Goal: Contribute content

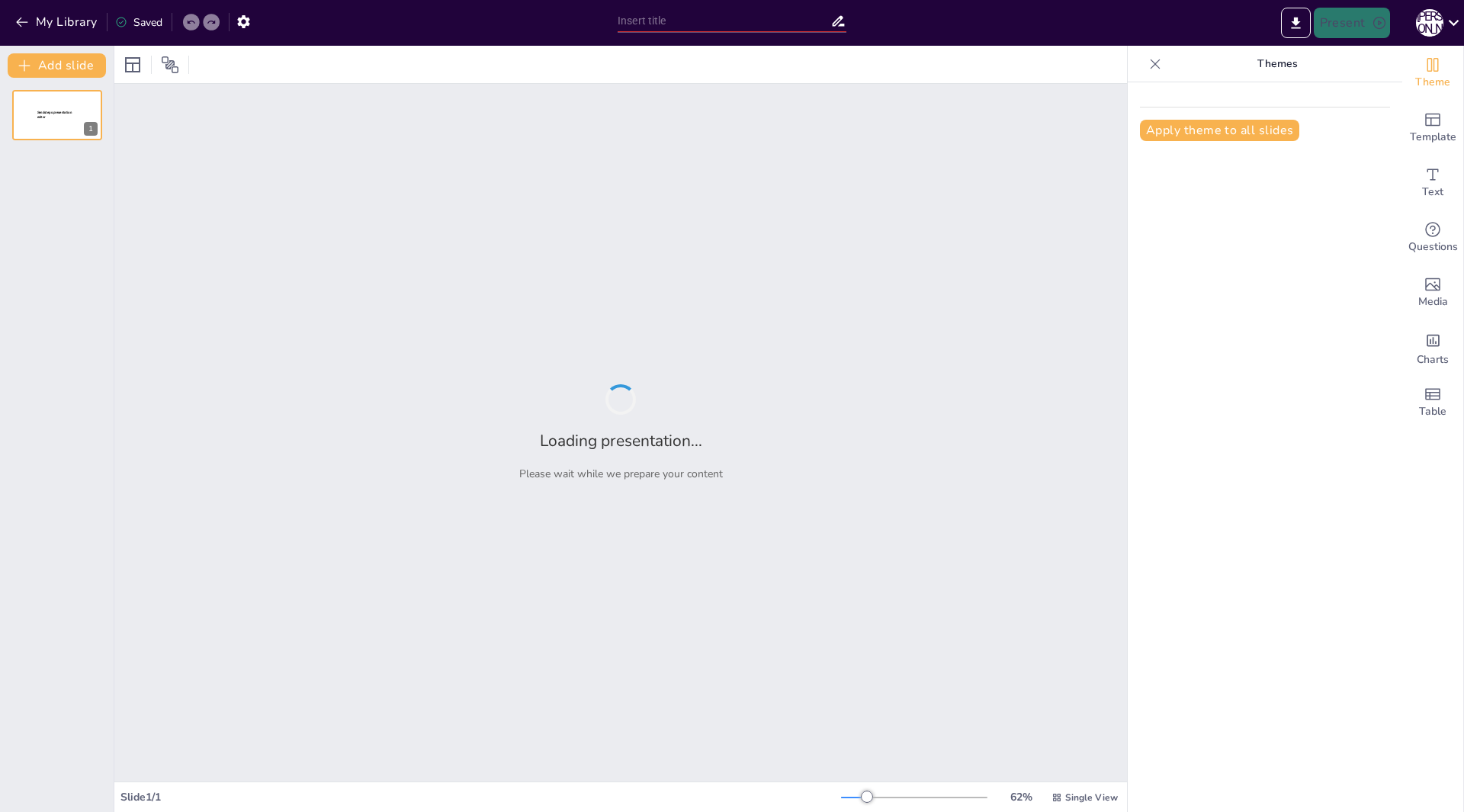
type input "Як знайти тіньовий флот: прості методи та рішення"
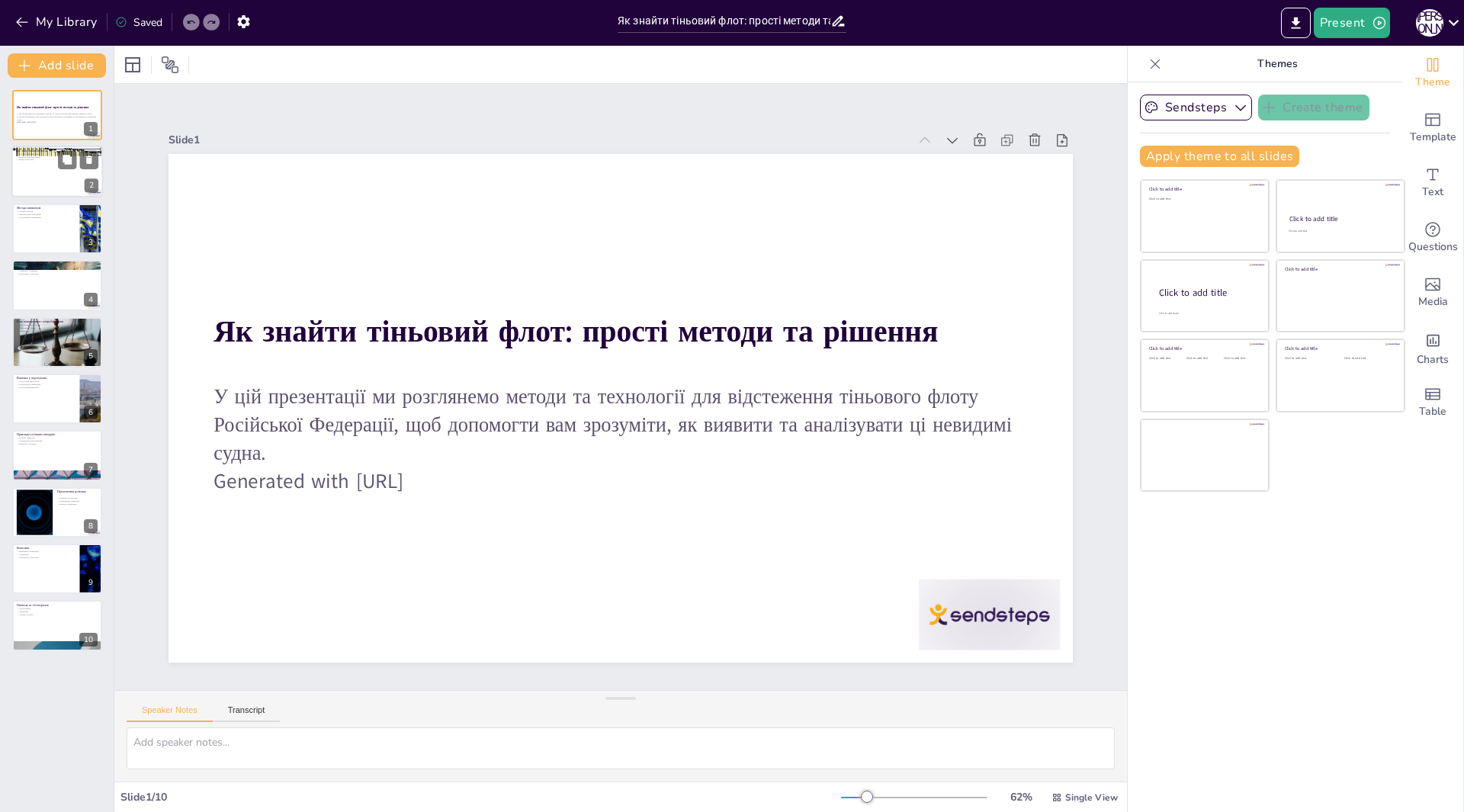
click at [49, 176] on div at bounding box center [57, 172] width 91 height 51
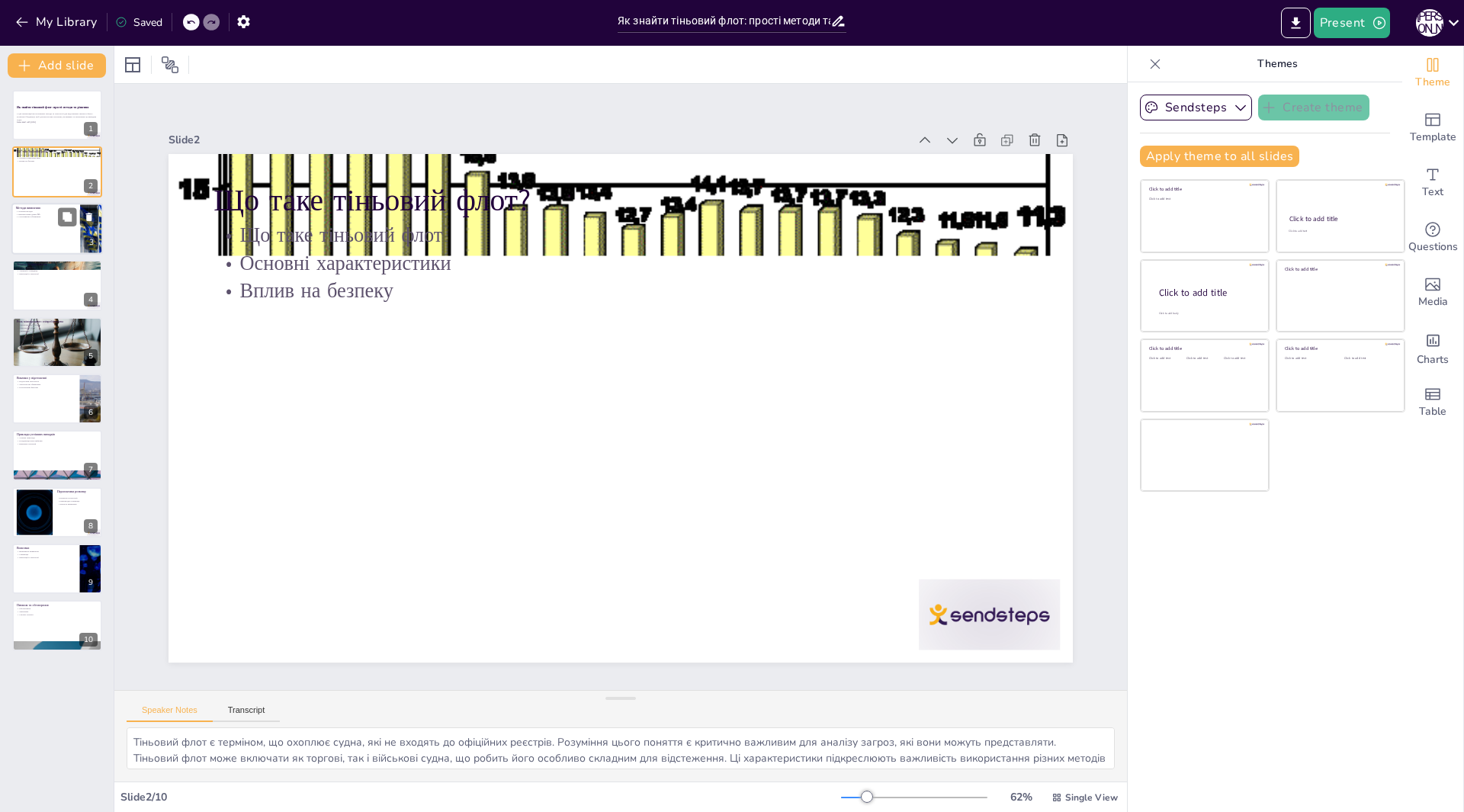
click at [63, 228] on div at bounding box center [57, 228] width 91 height 51
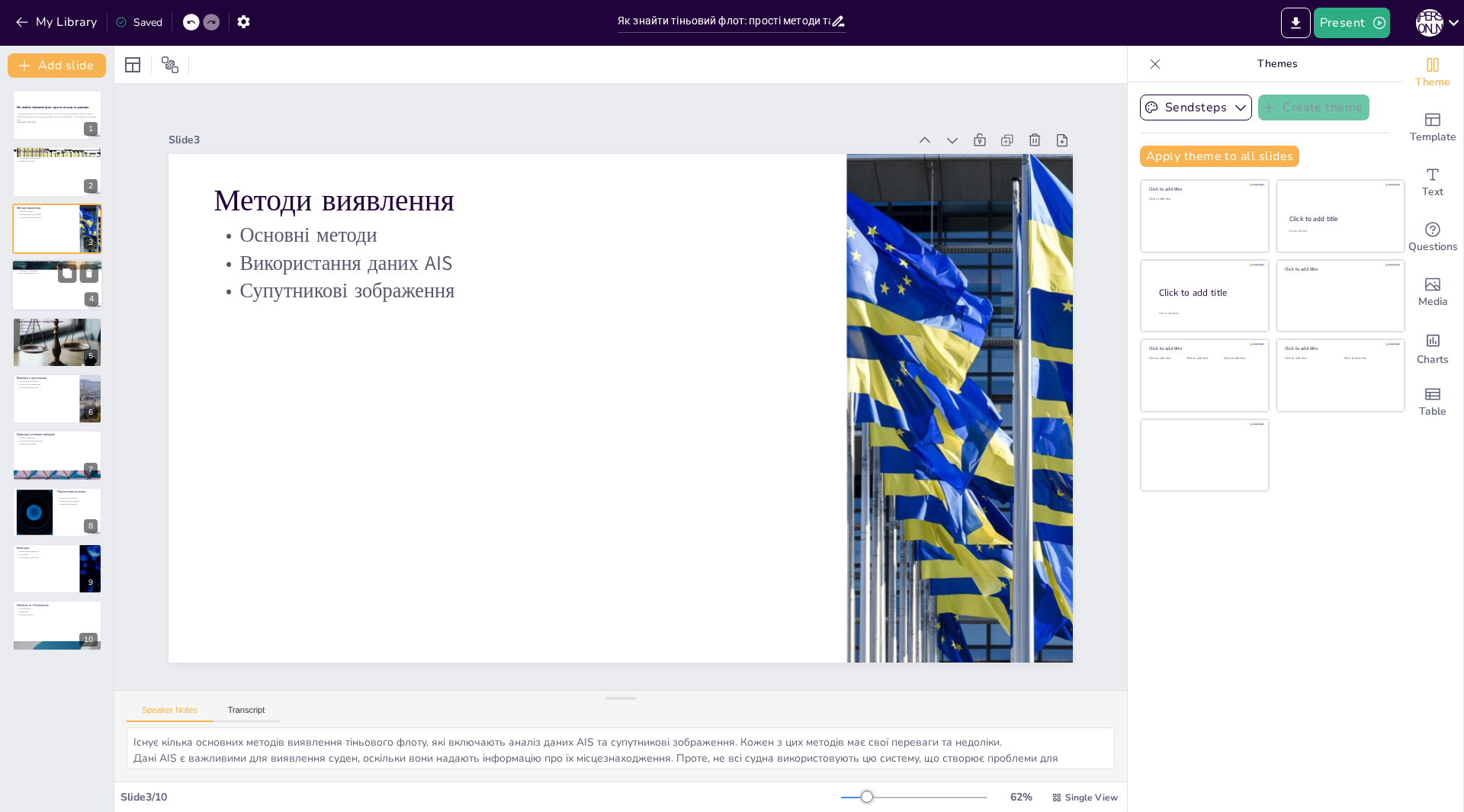
click at [47, 300] on div at bounding box center [57, 285] width 91 height 51
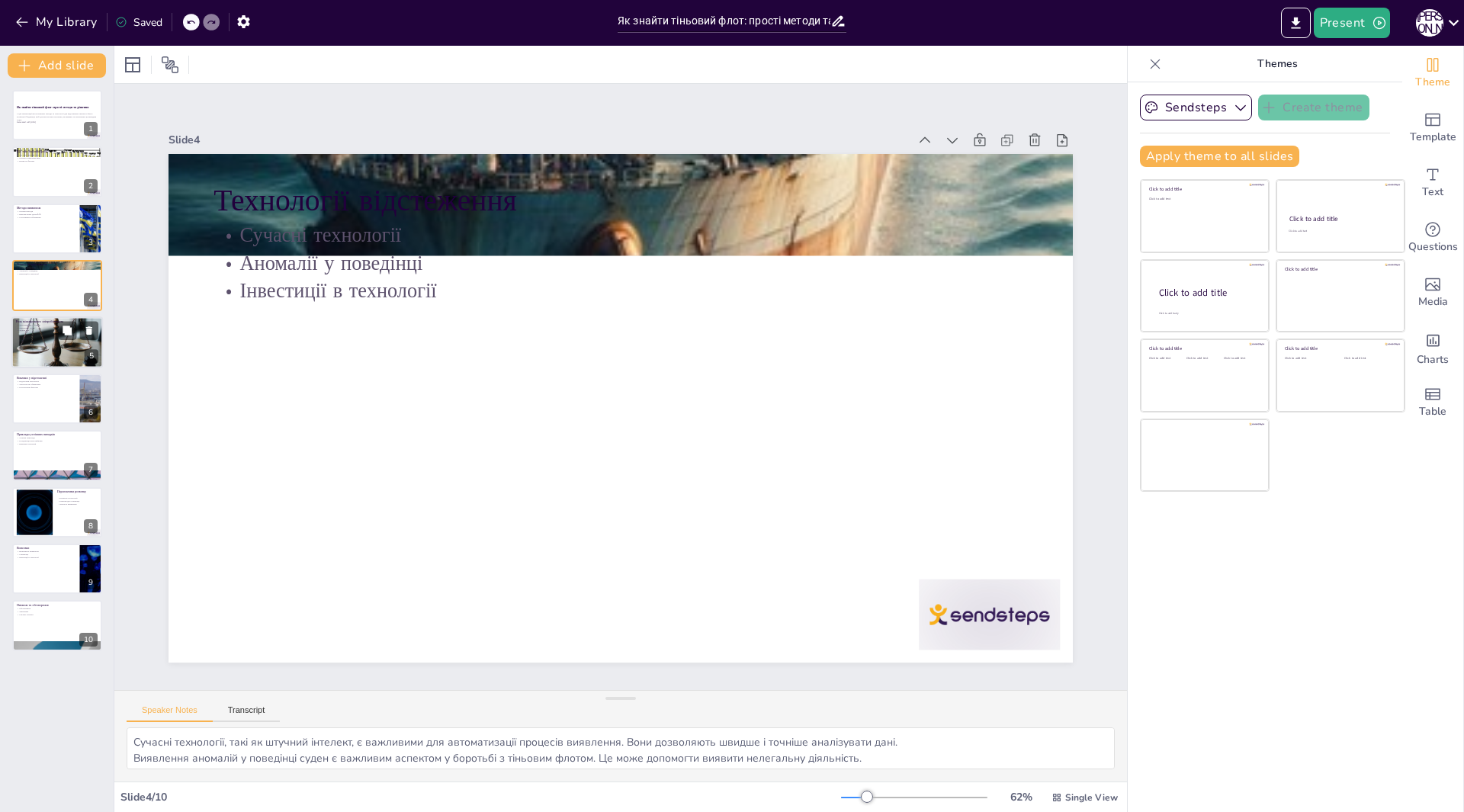
click at [59, 347] on div at bounding box center [57, 342] width 91 height 95
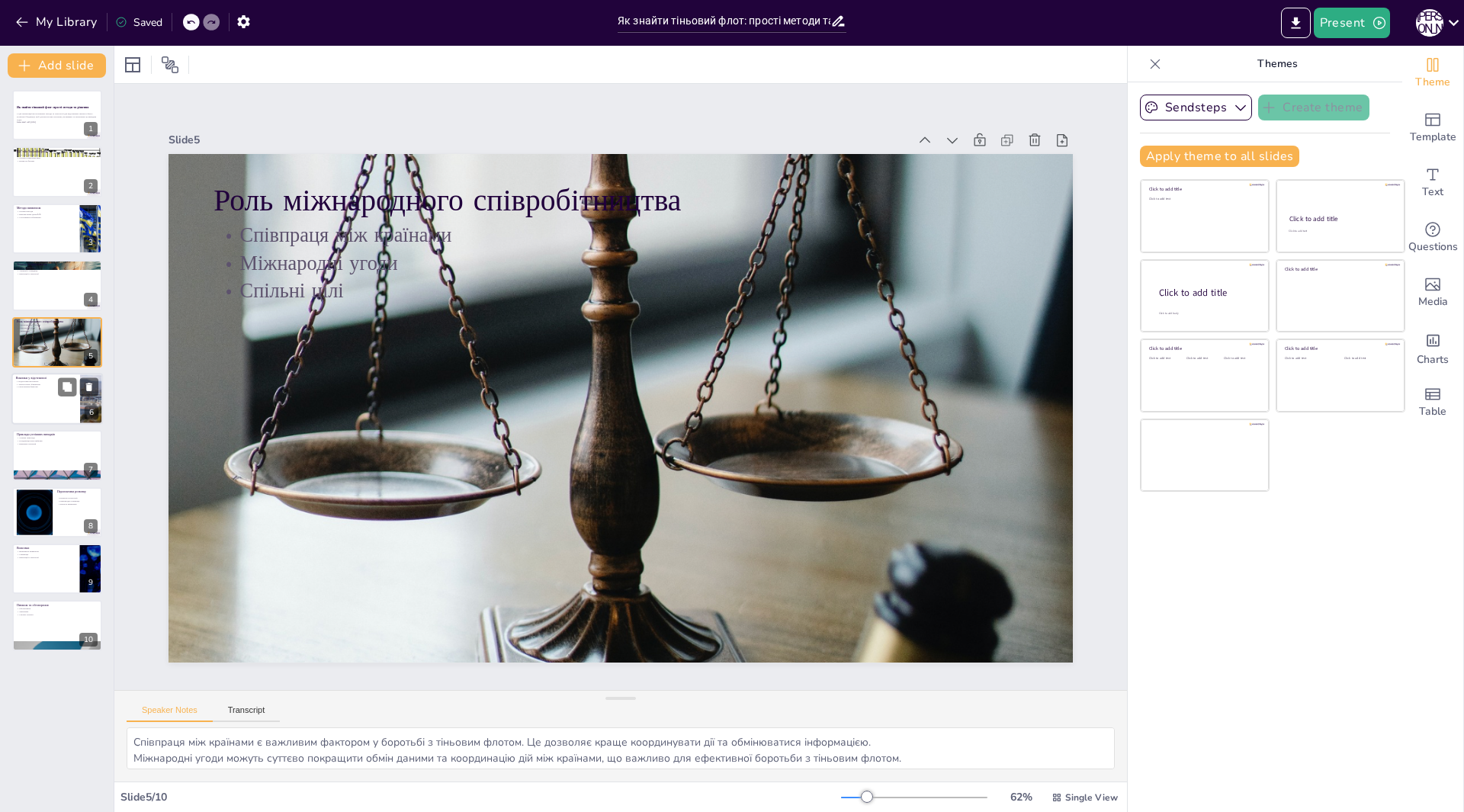
click at [46, 396] on div at bounding box center [57, 399] width 91 height 51
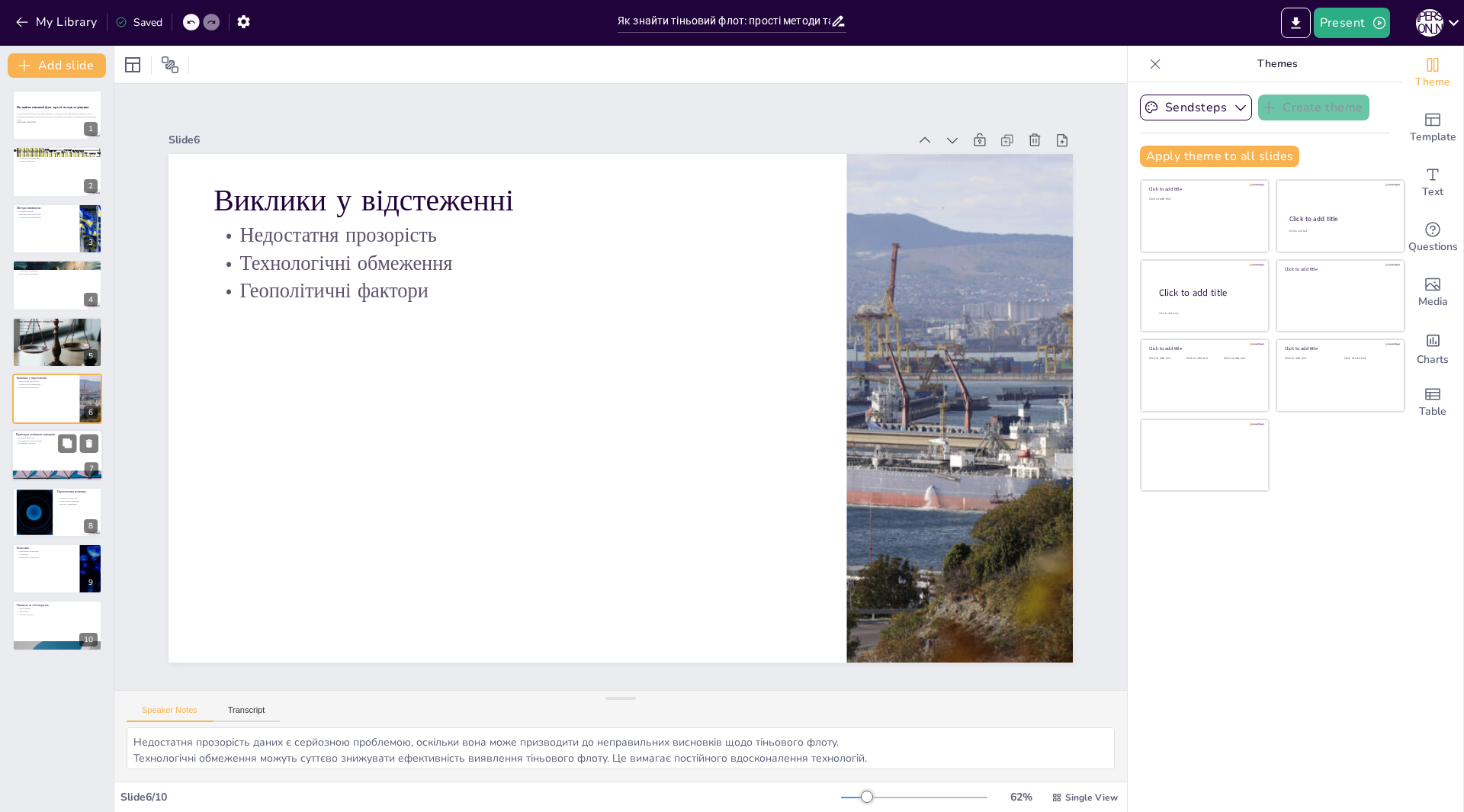
click at [39, 449] on div at bounding box center [57, 456] width 91 height 51
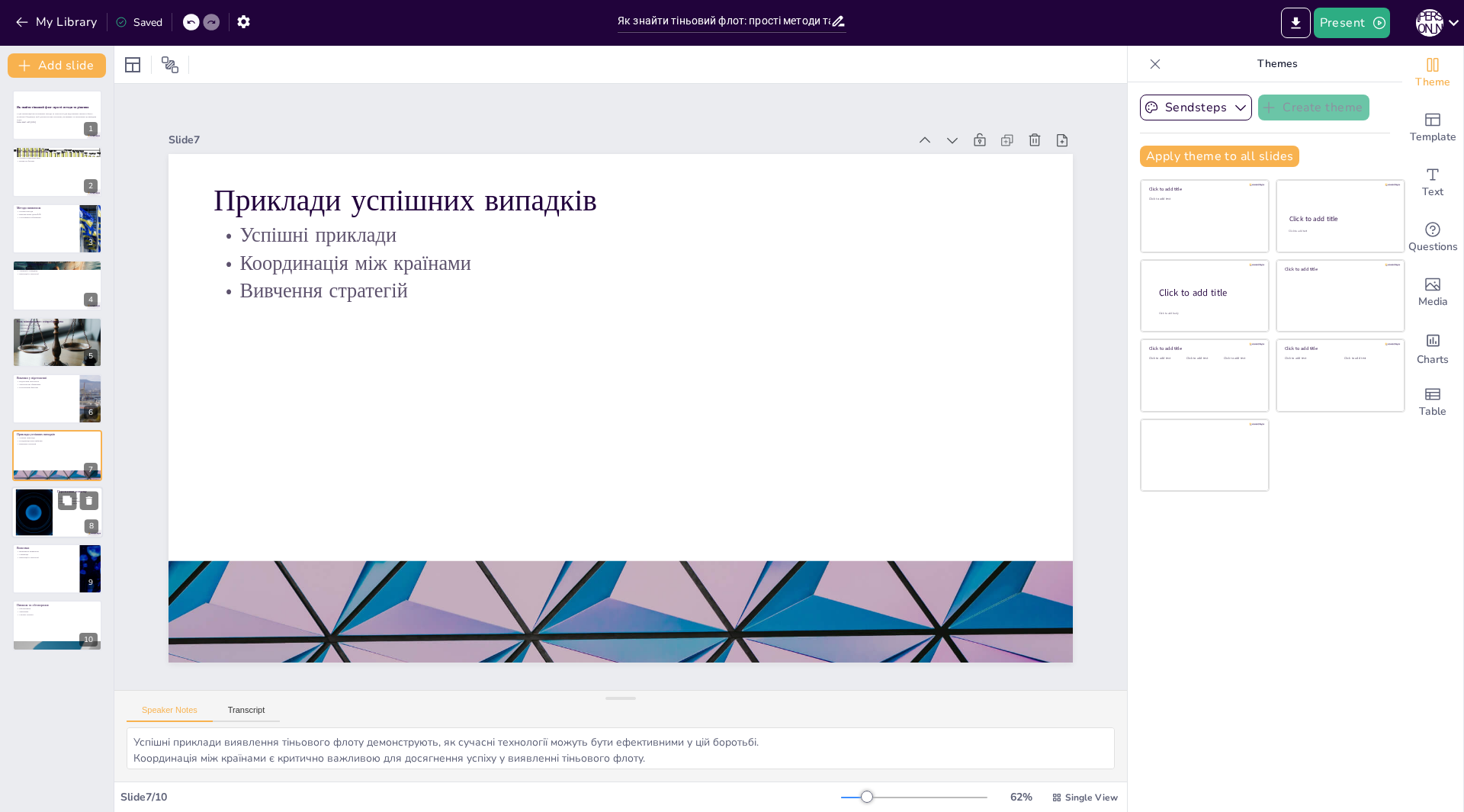
click at [36, 518] on div at bounding box center [34, 511] width 82 height 47
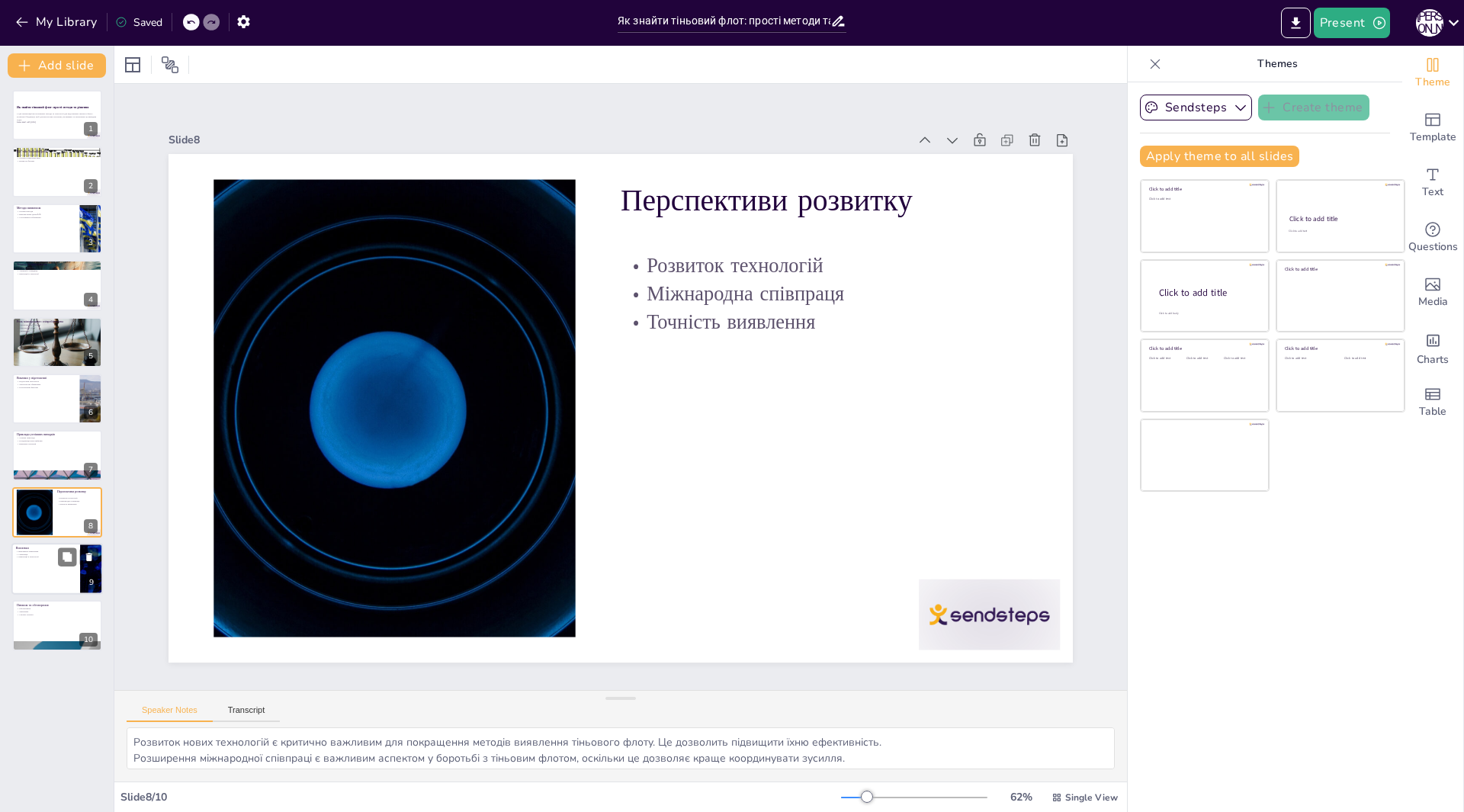
click at [36, 564] on div at bounding box center [57, 568] width 91 height 51
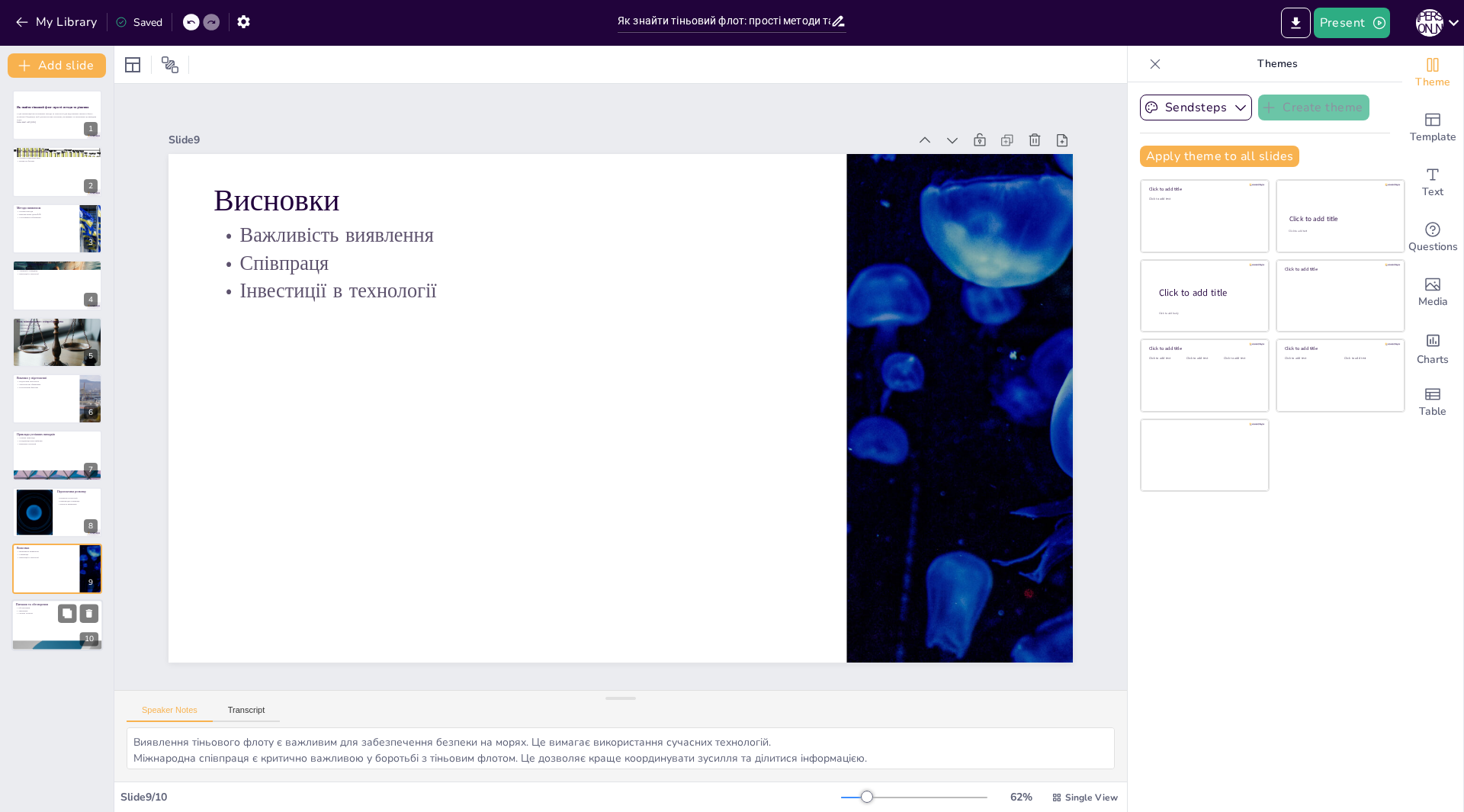
click at [15, 624] on div at bounding box center [57, 625] width 91 height 51
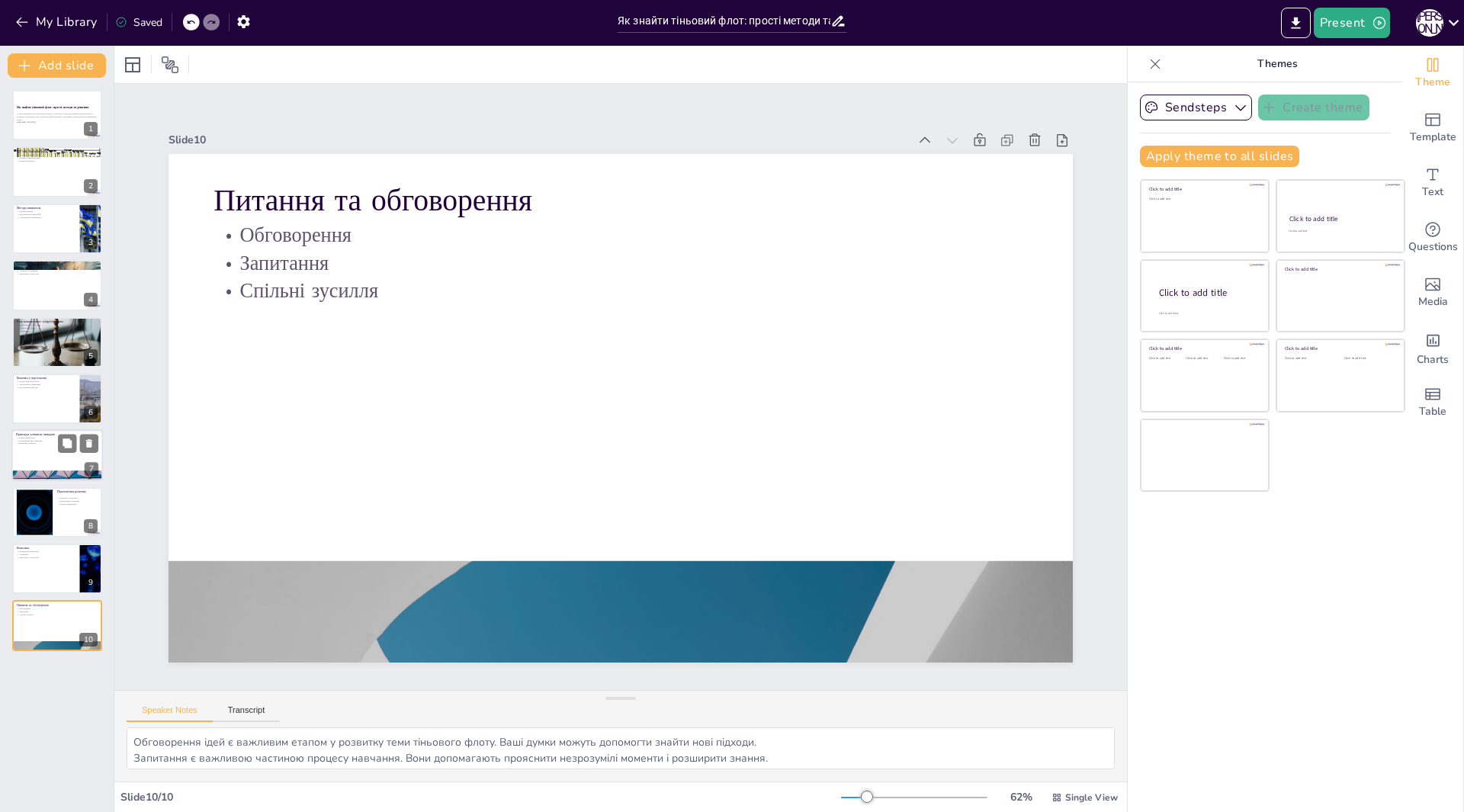
click at [29, 457] on div at bounding box center [57, 456] width 91 height 51
type textarea "Успішні приклади виявлення тіньового флоту демонструють, як сучасні технології …"
